Goal: Information Seeking & Learning: Learn about a topic

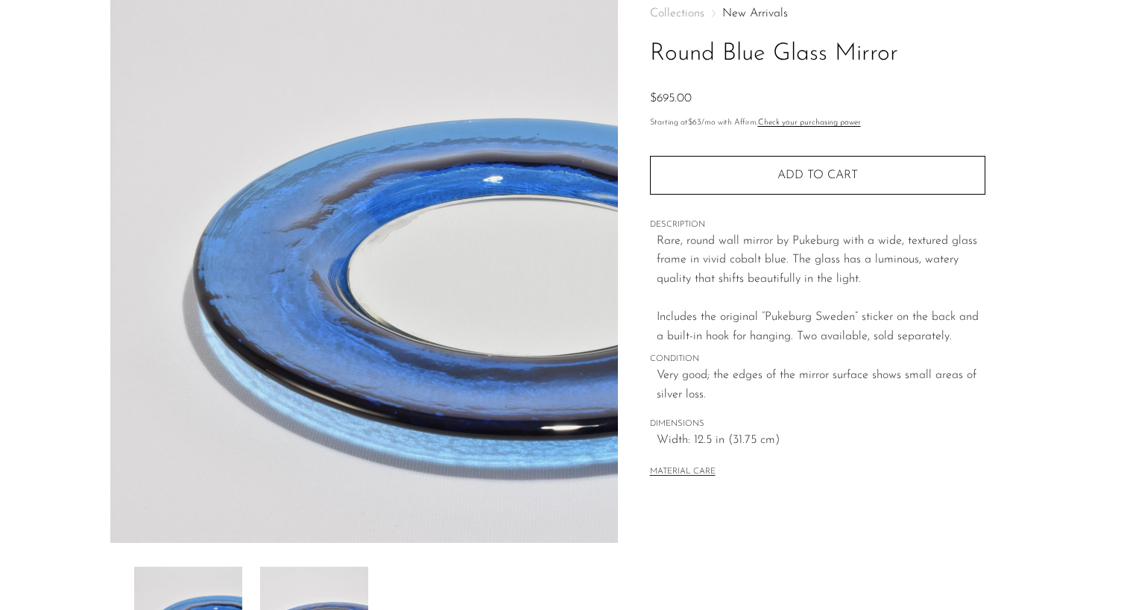
scroll to position [198, 0]
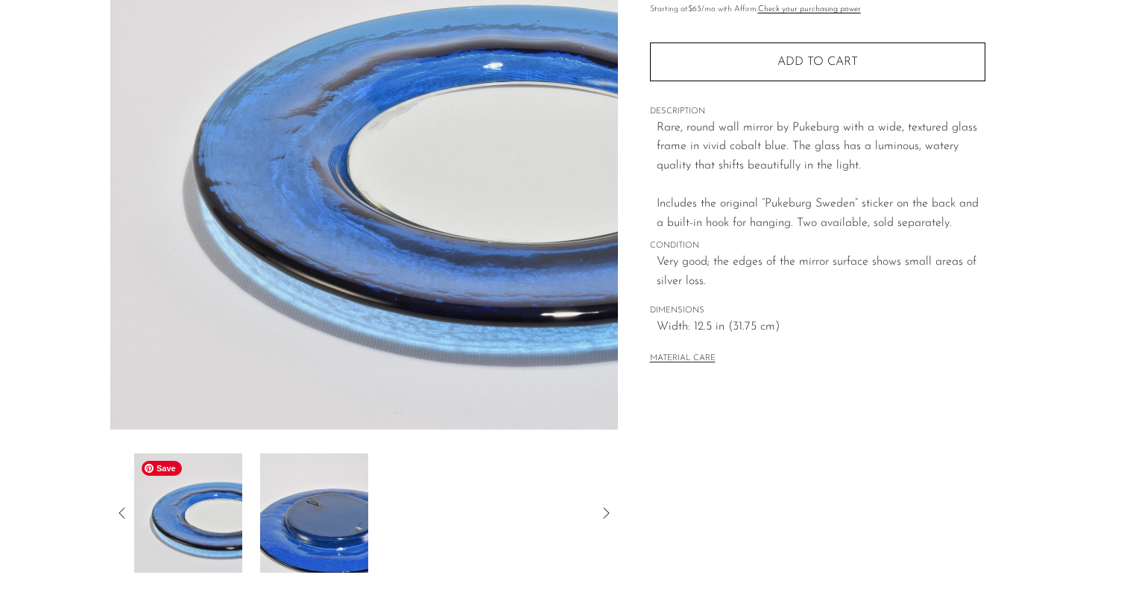
click at [233, 500] on img at bounding box center [188, 512] width 108 height 119
click at [209, 521] on img at bounding box center [188, 512] width 108 height 119
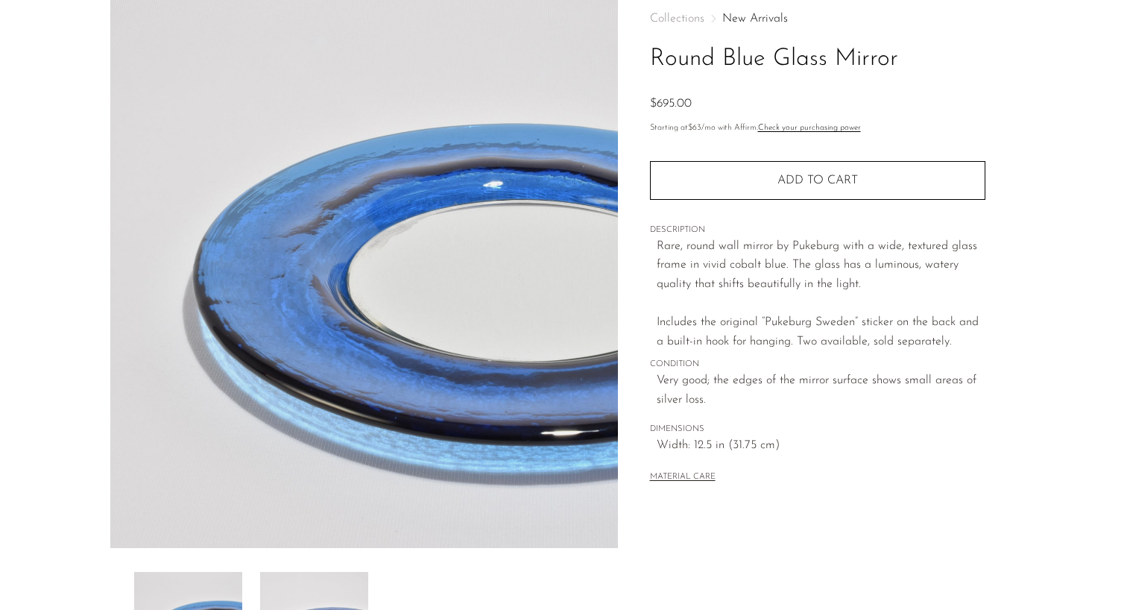
scroll to position [104, 0]
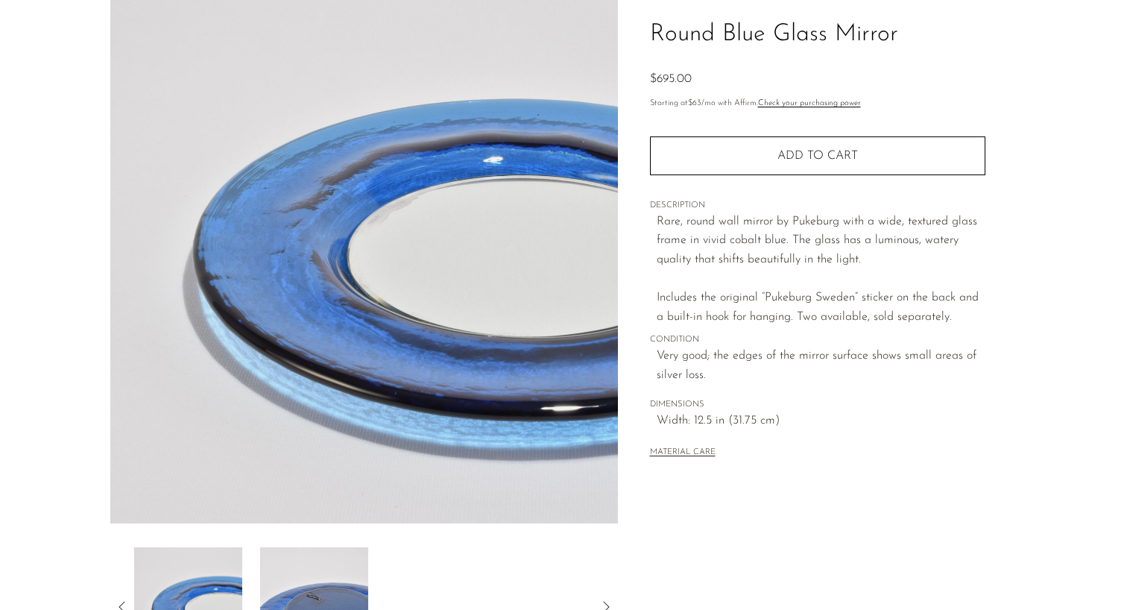
click at [750, 209] on span "DESCRIPTION" at bounding box center [817, 205] width 335 height 13
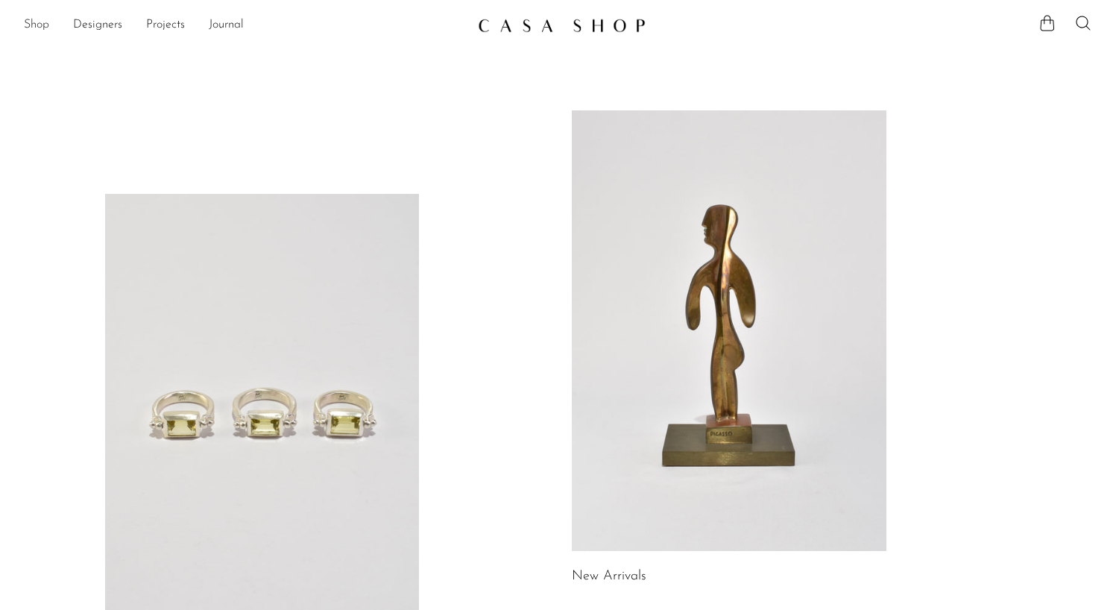
click at [35, 25] on link "Shop" at bounding box center [36, 25] width 25 height 19
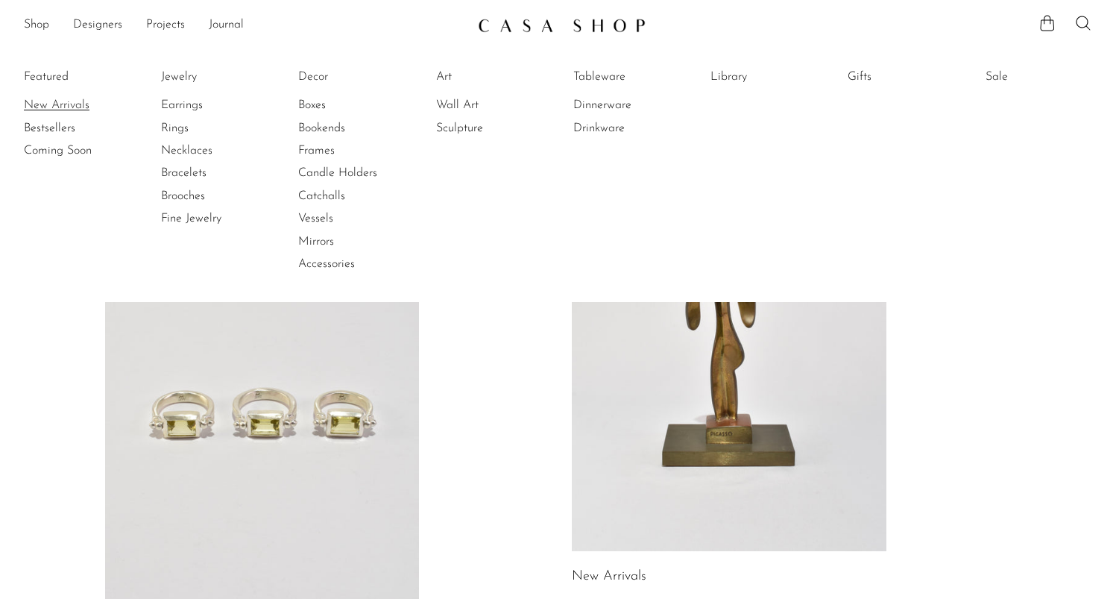
click at [57, 98] on link "New Arrivals" at bounding box center [80, 105] width 112 height 16
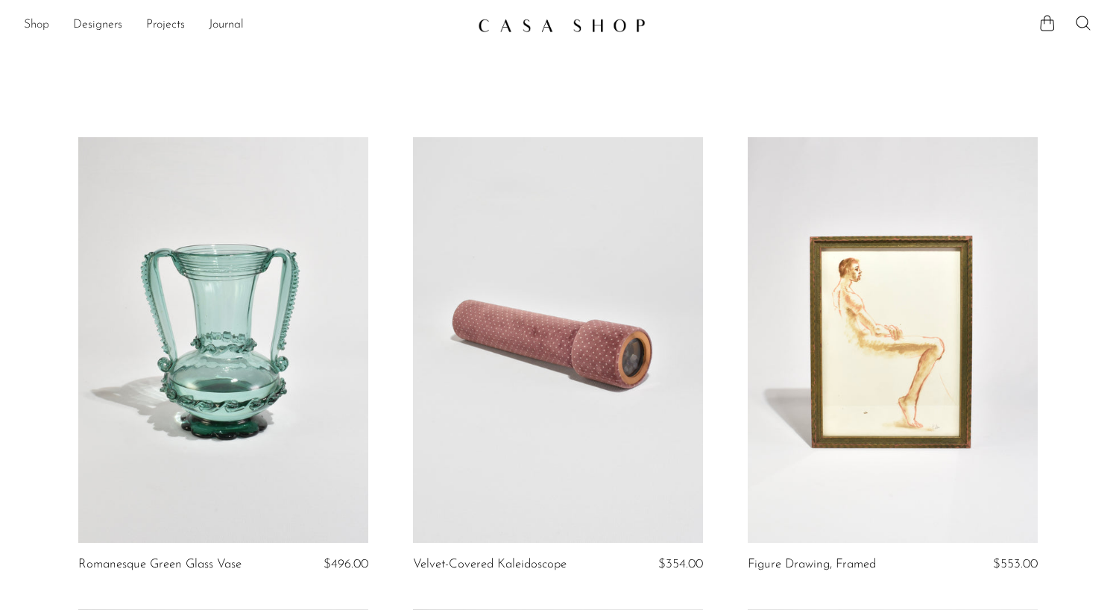
click at [42, 25] on link "Shop" at bounding box center [36, 25] width 25 height 19
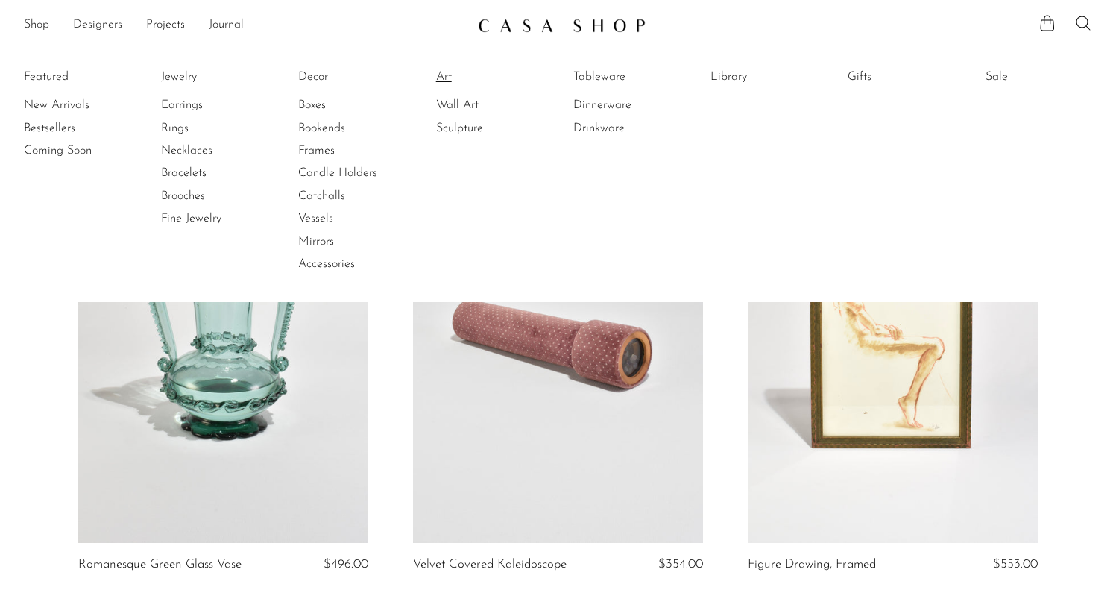
click at [446, 77] on link "Art" at bounding box center [492, 77] width 112 height 16
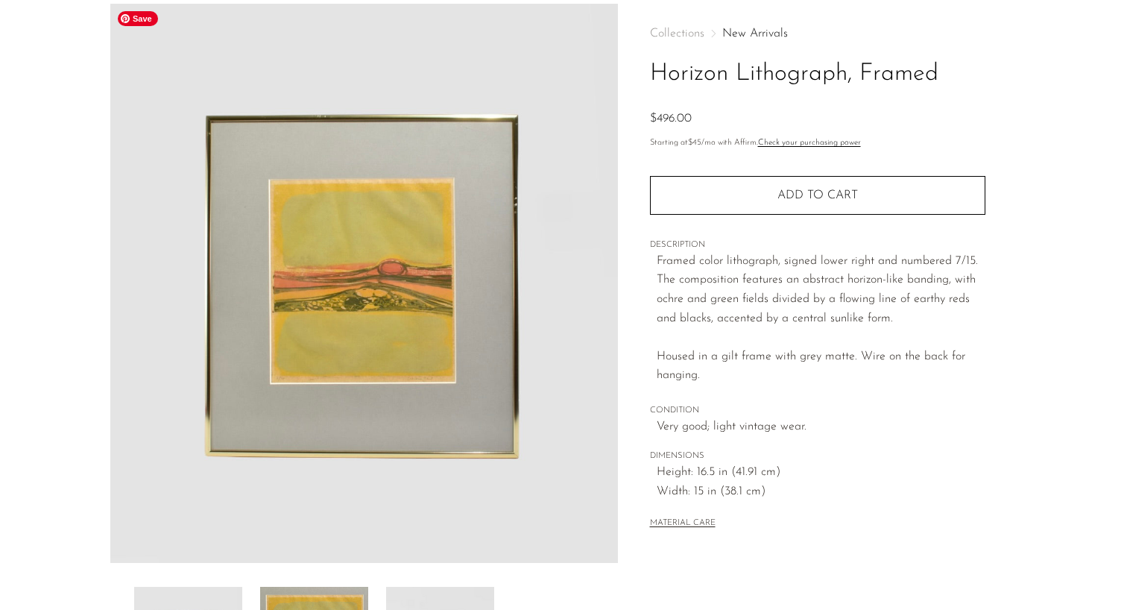
scroll to position [361, 0]
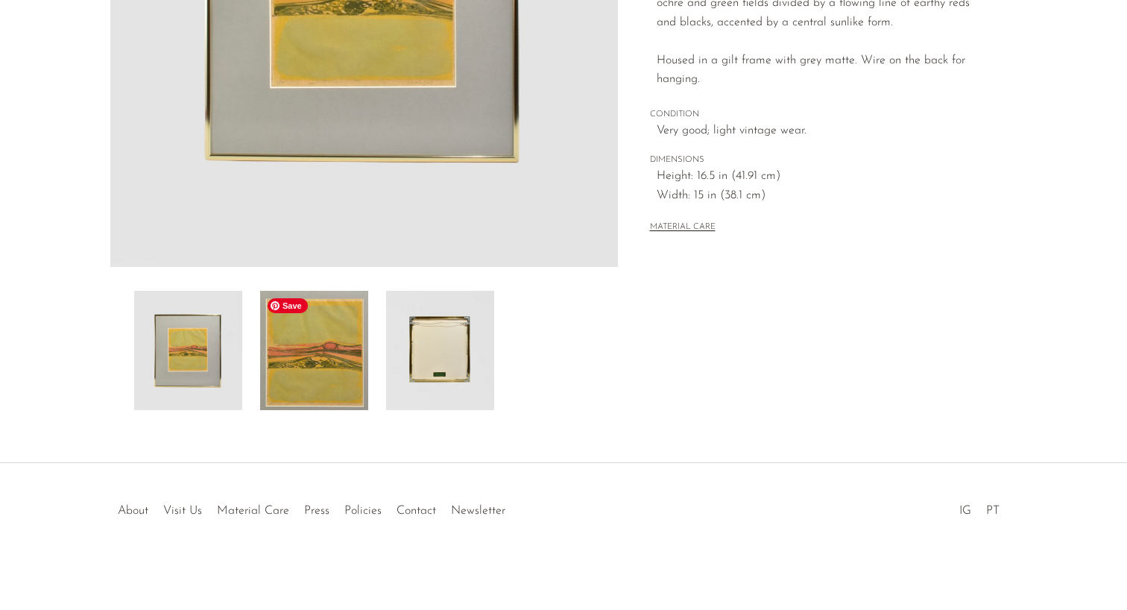
click at [320, 342] on img at bounding box center [314, 350] width 108 height 119
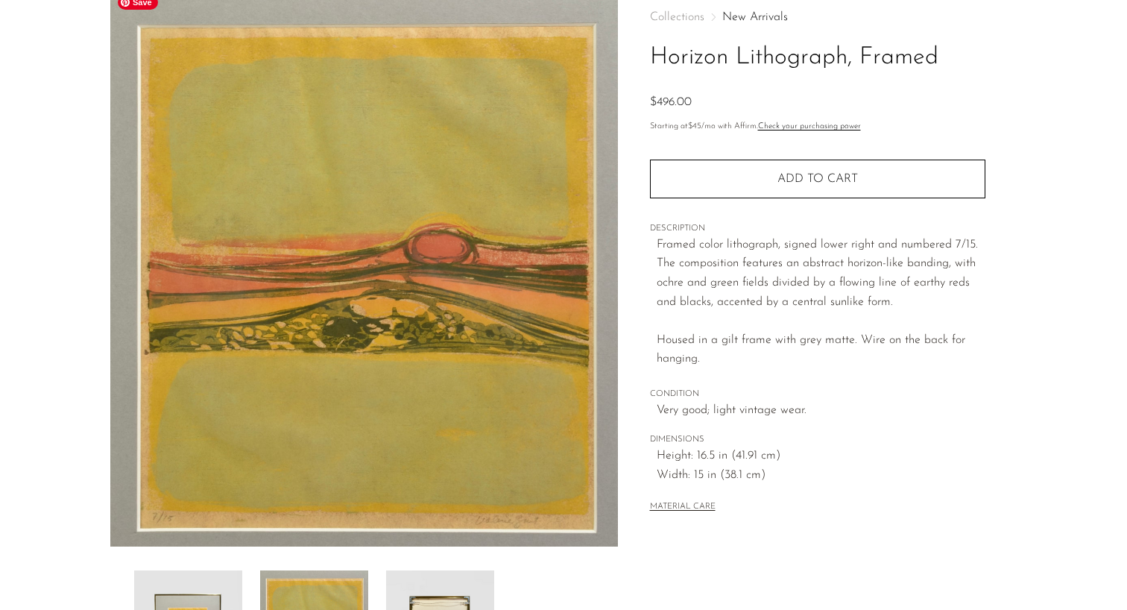
scroll to position [151, 0]
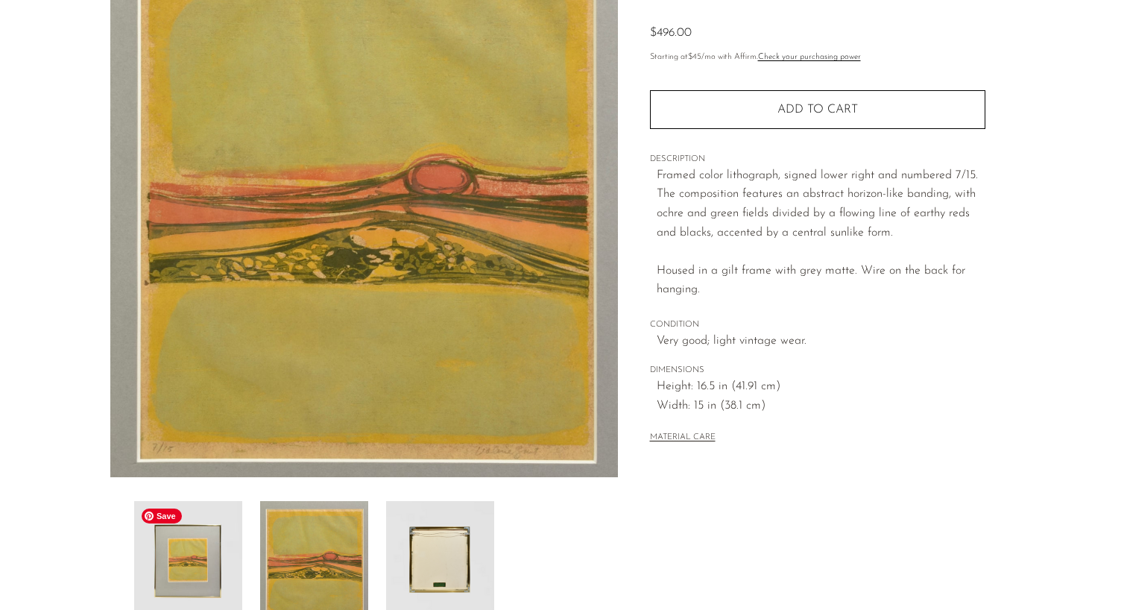
click at [175, 572] on img at bounding box center [188, 560] width 108 height 119
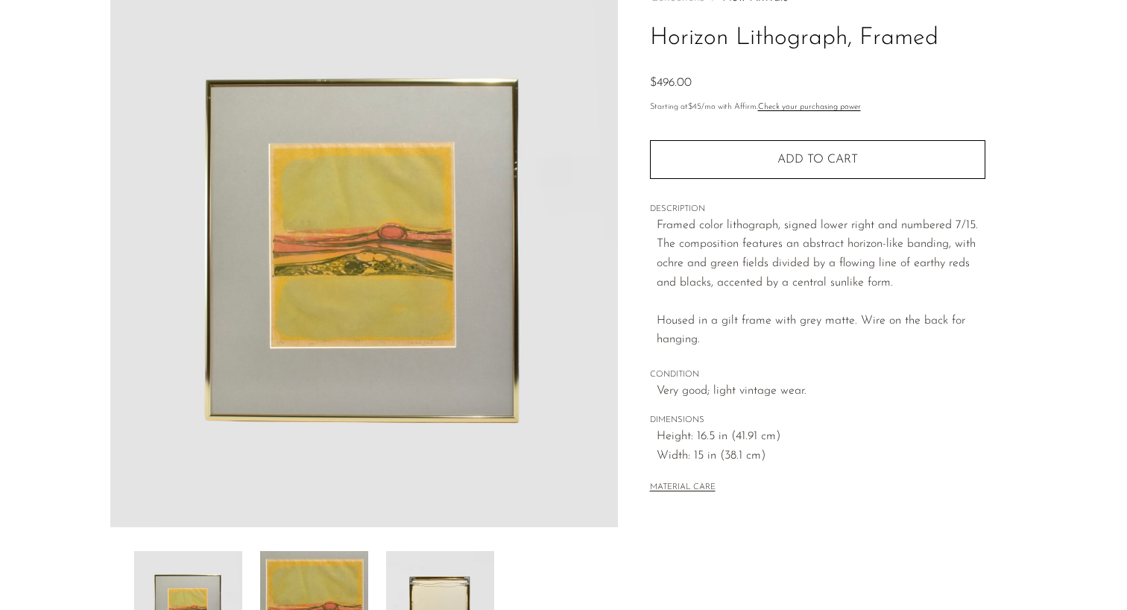
scroll to position [0, 0]
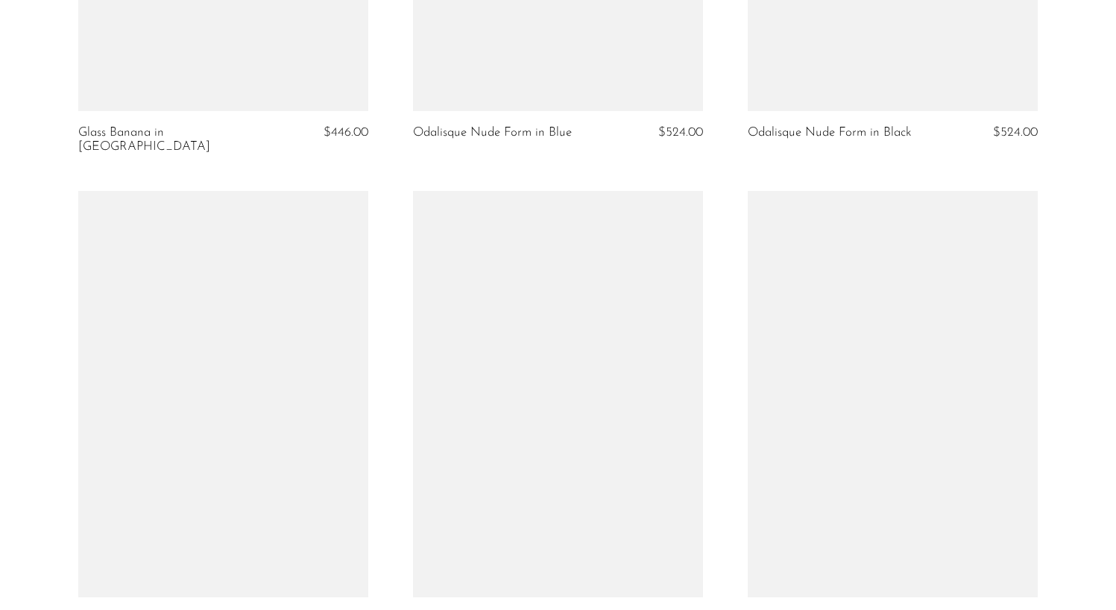
scroll to position [5565, 0]
